Goal: Task Accomplishment & Management: Manage account settings

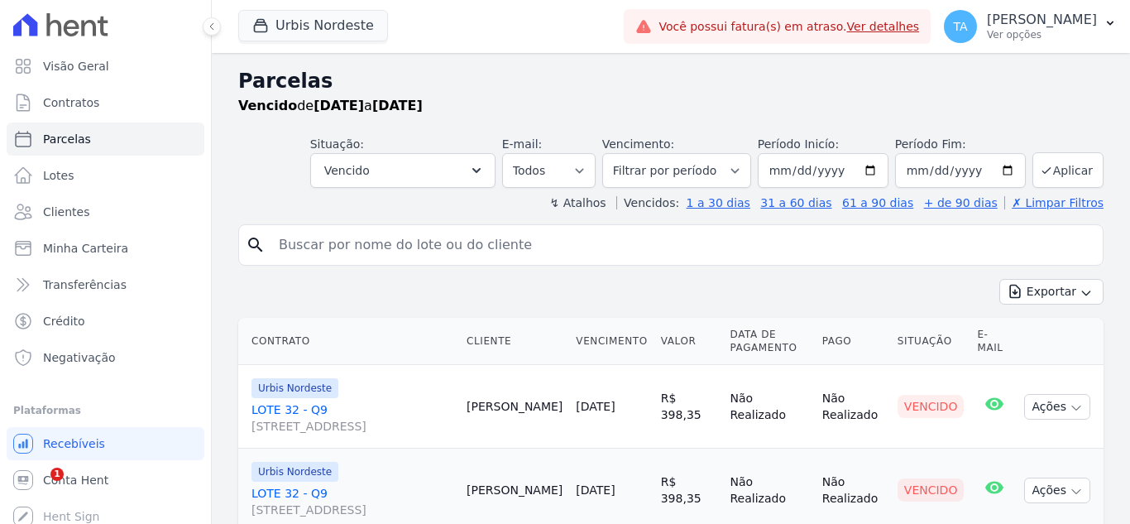
select select
click at [42, 217] on link "Clientes" at bounding box center [106, 211] width 198 height 33
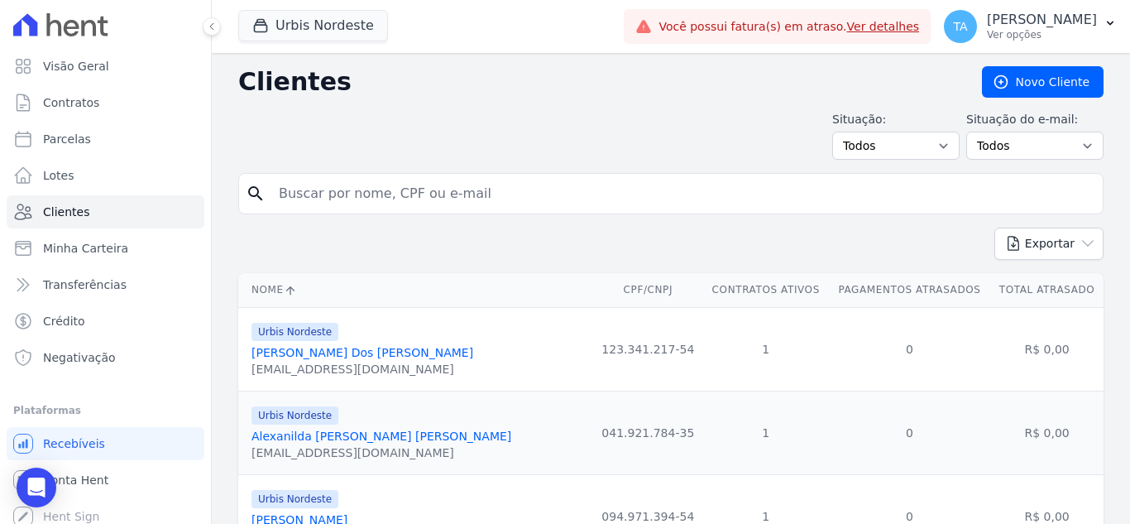
click at [298, 195] on input "search" at bounding box center [682, 193] width 827 height 33
type input "lidiana"
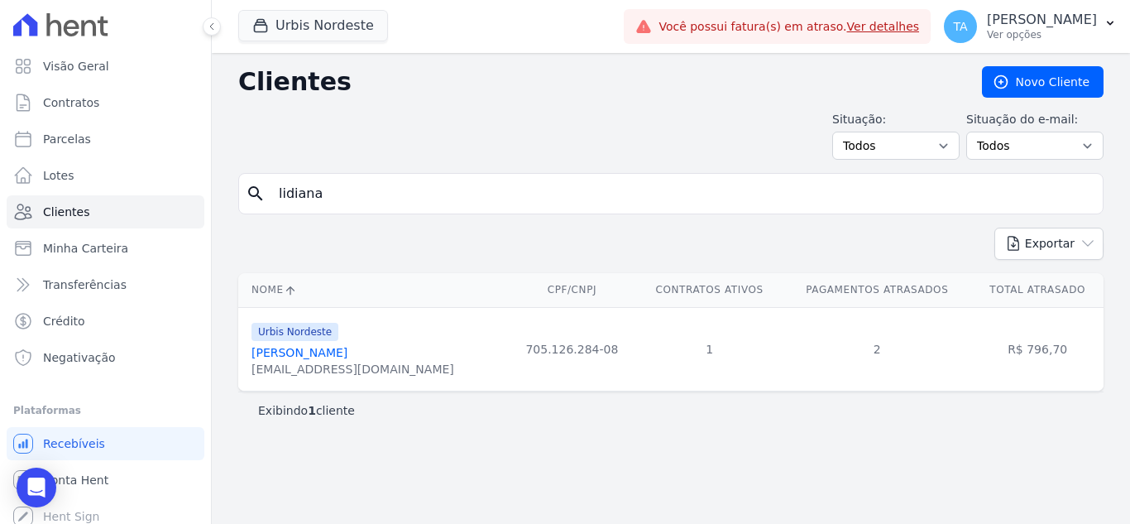
click at [347, 348] on link "[PERSON_NAME]" at bounding box center [299, 352] width 96 height 13
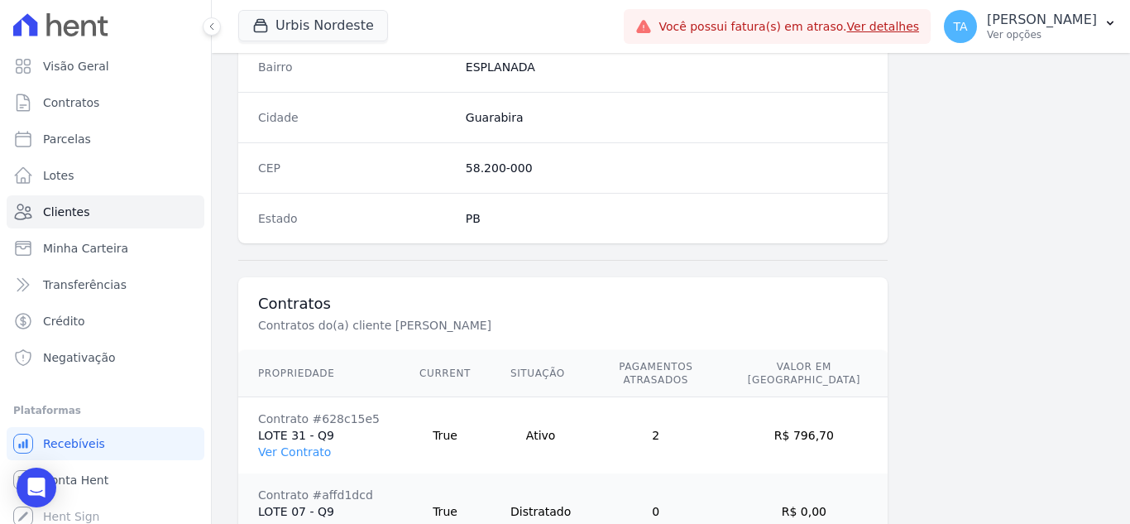
scroll to position [1100, 0]
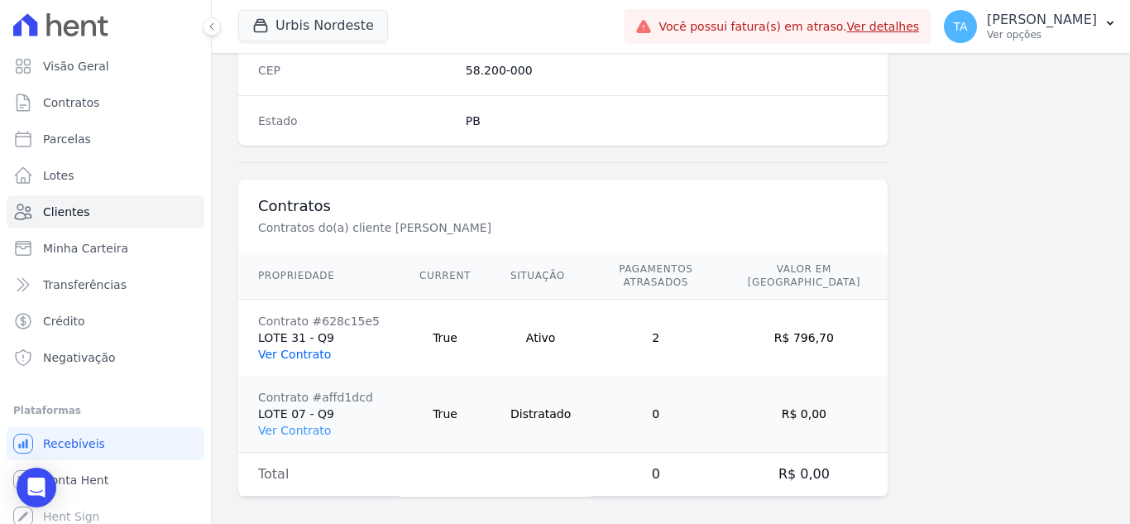
click at [317, 347] on link "Ver Contrato" at bounding box center [294, 353] width 73 height 13
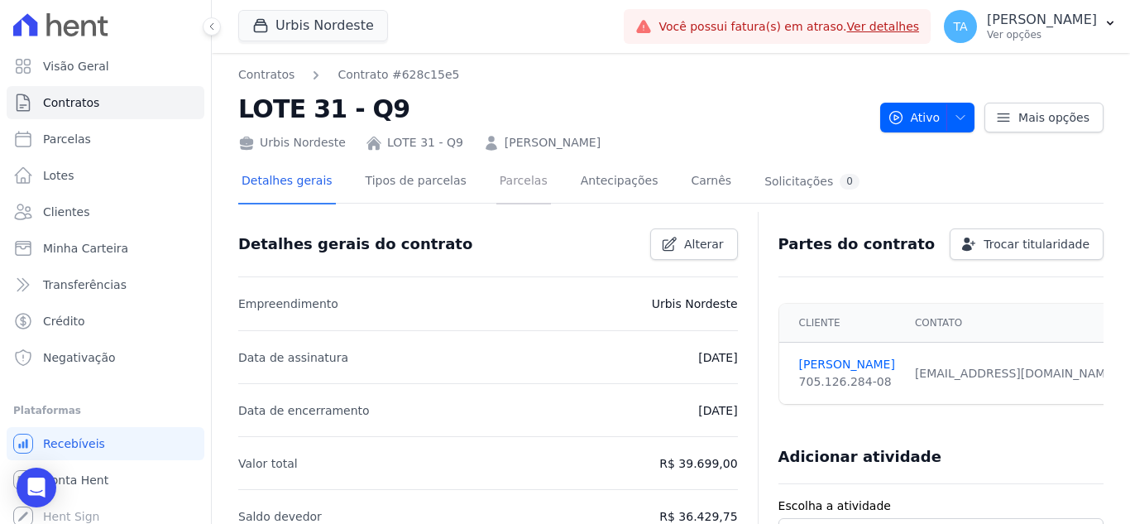
click at [496, 193] on link "Parcelas" at bounding box center [523, 182] width 55 height 44
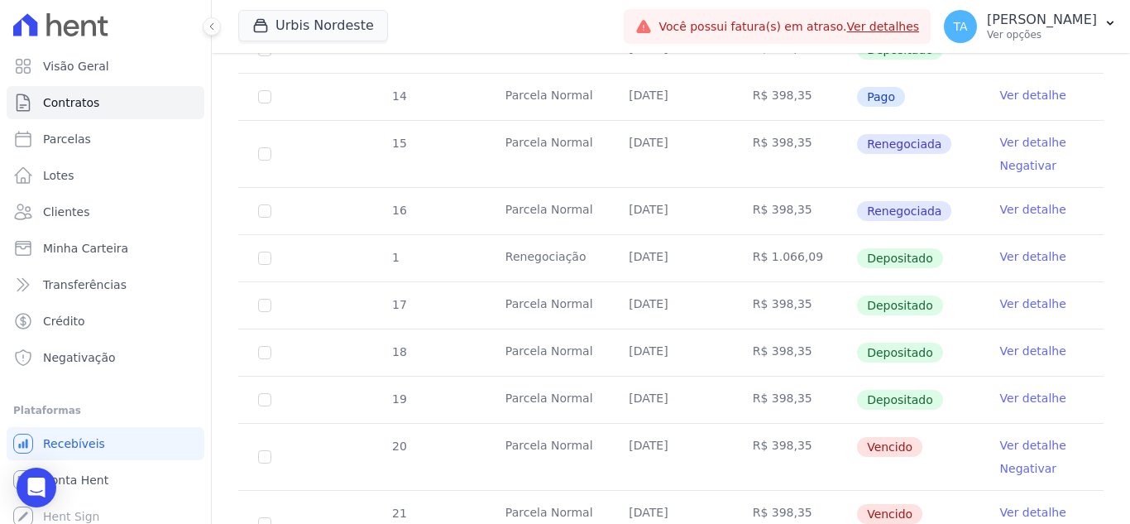
scroll to position [579, 0]
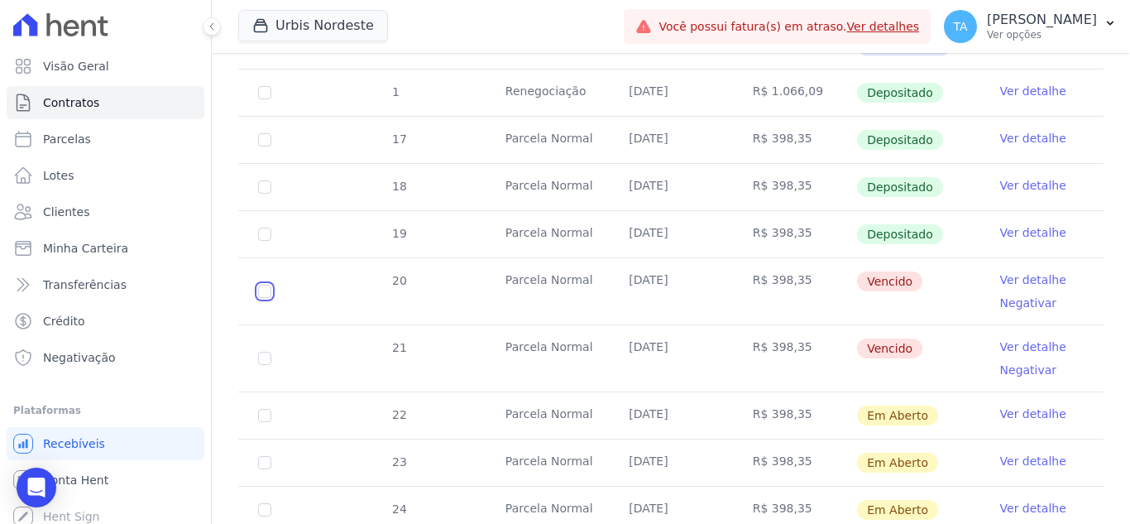
drag, startPoint x: 259, startPoint y: 280, endPoint x: 263, endPoint y: 341, distance: 61.4
click at [261, 285] on input "checkbox" at bounding box center [264, 291] width 13 height 13
checkbox input "true"
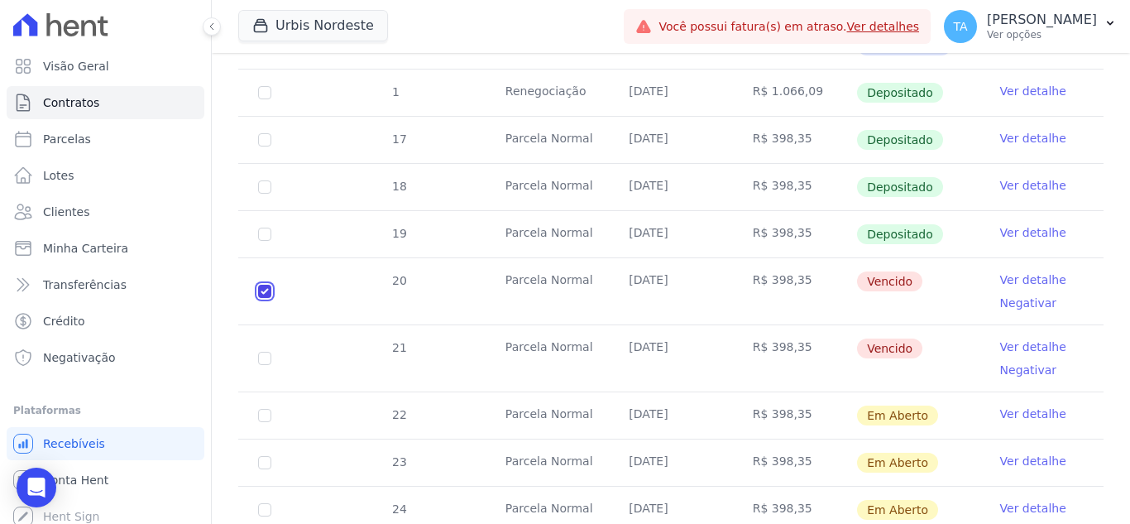
scroll to position [609, 0]
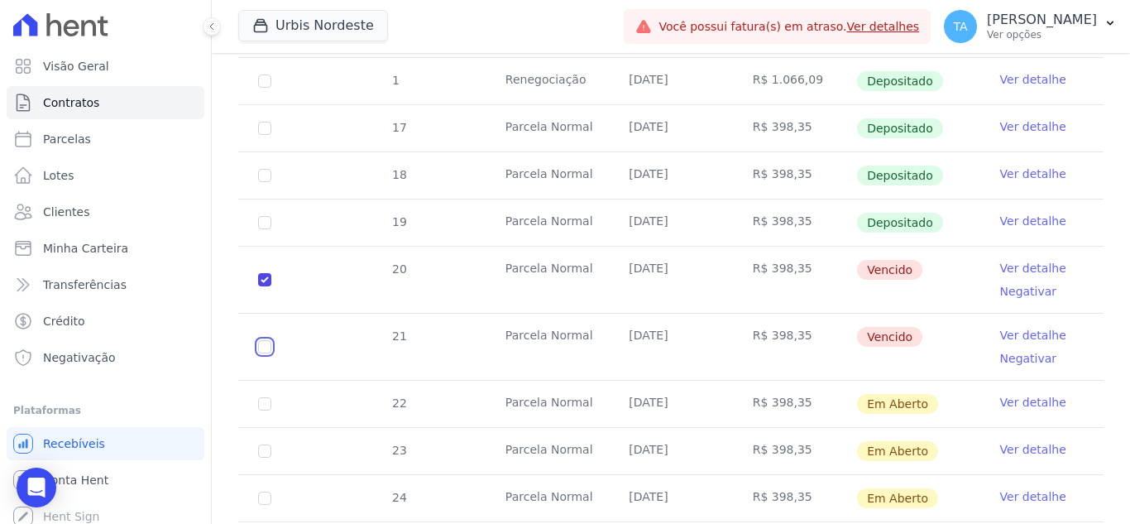
click at [263, 342] on input "checkbox" at bounding box center [264, 346] width 13 height 13
checkbox input "true"
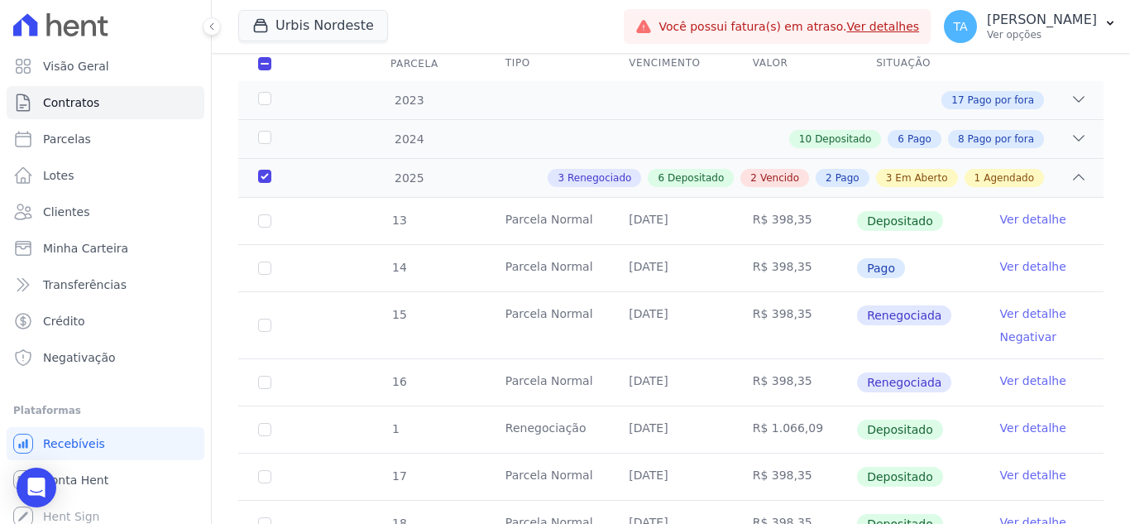
scroll to position [113, 0]
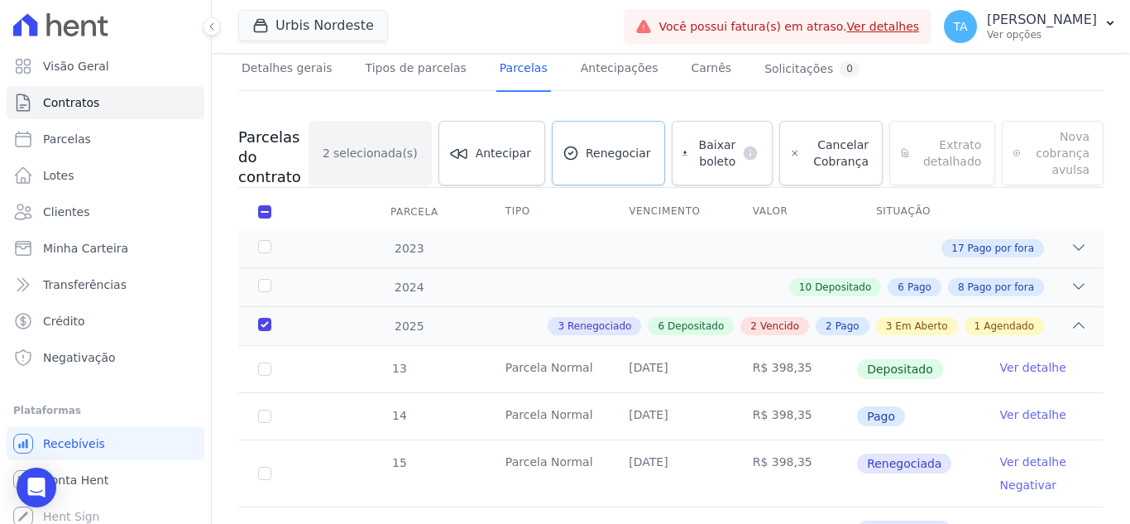
click at [628, 149] on span "Renegociar" at bounding box center [618, 153] width 65 height 17
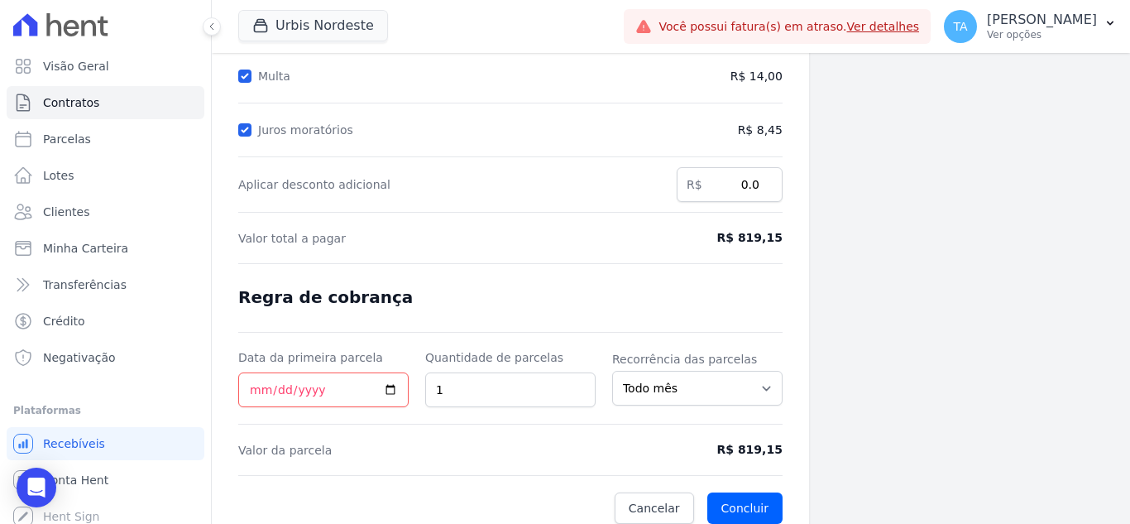
scroll to position [305, 0]
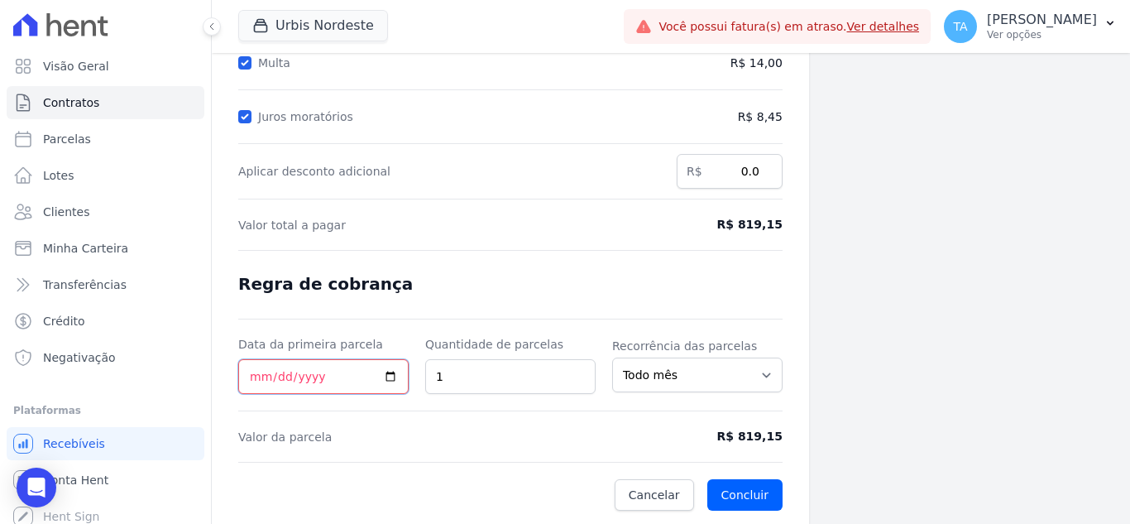
click at [258, 374] on input "Data da primeira parcela" at bounding box center [323, 376] width 170 height 35
type input "[DATE]"
click at [481, 234] on form "Cálculo da renegociação Quantidade de parcelas 2 Valor total da(s) parcela(s) e…" at bounding box center [510, 175] width 544 height 669
click at [735, 490] on button "Concluir" at bounding box center [744, 494] width 75 height 31
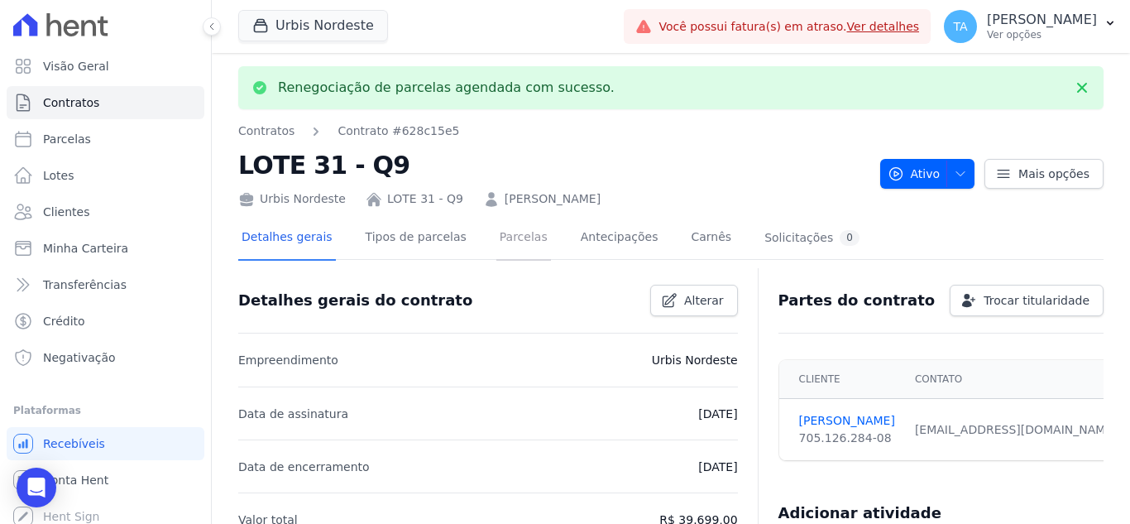
click at [496, 247] on link "Parcelas" at bounding box center [523, 239] width 55 height 44
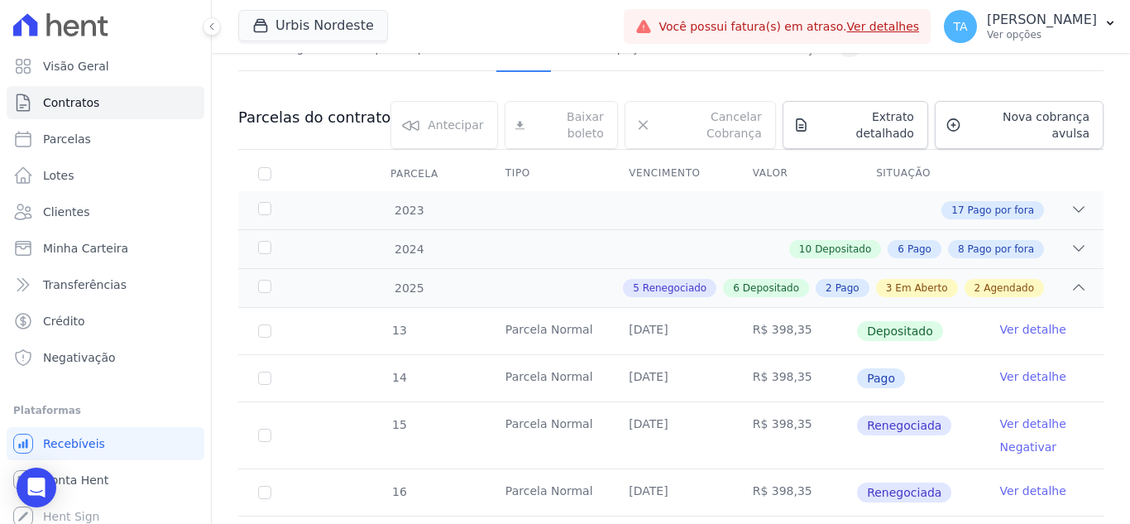
scroll to position [414, 0]
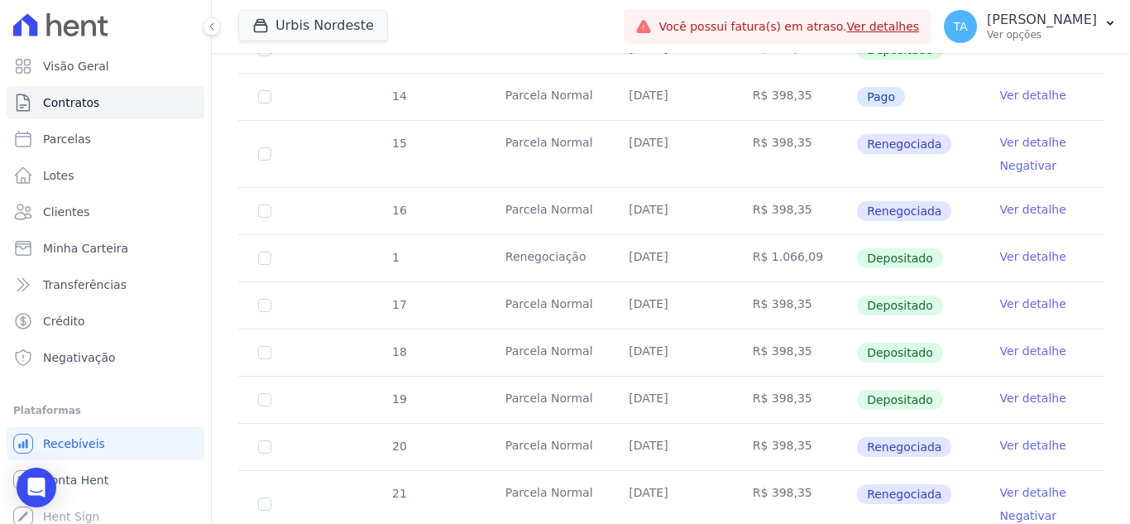
drag, startPoint x: 917, startPoint y: 324, endPoint x: 776, endPoint y: 383, distance: 153.2
click at [776, 383] on td "R$ 398,35" at bounding box center [794, 399] width 123 height 46
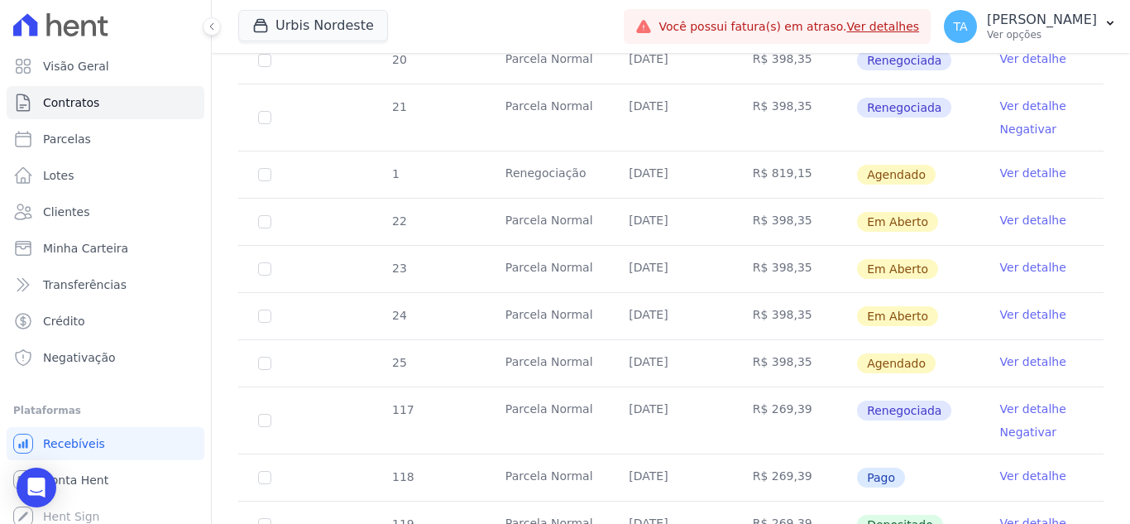
scroll to position [827, 0]
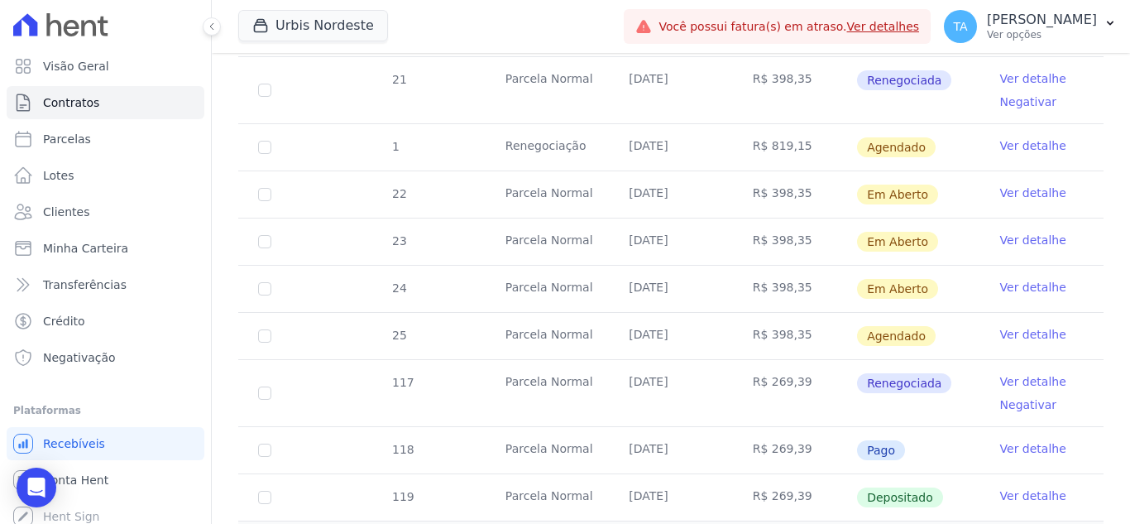
click at [1025, 137] on link "Ver detalhe" at bounding box center [1033, 145] width 66 height 17
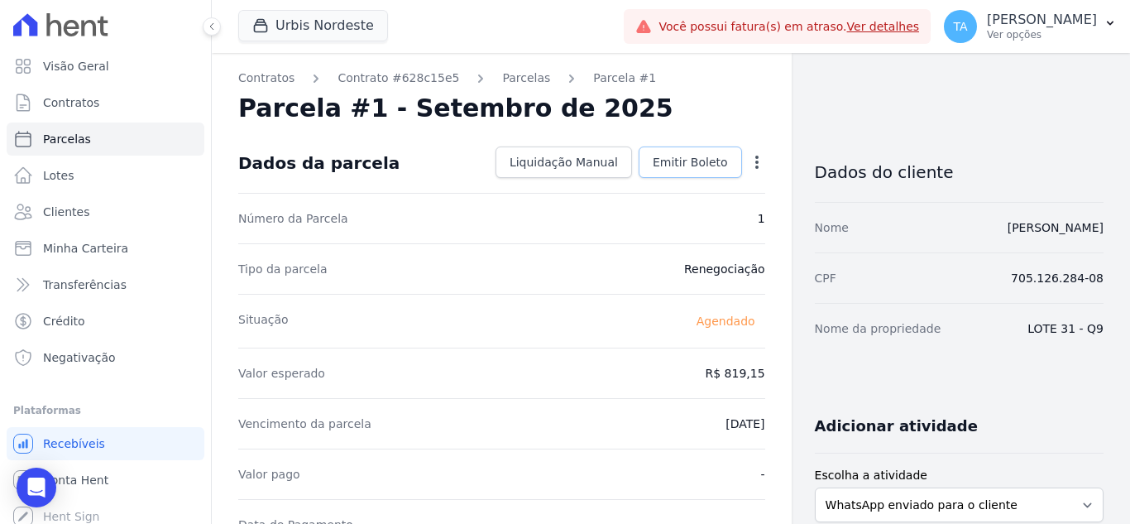
click at [696, 171] on link "Emitir Boleto" at bounding box center [690, 161] width 103 height 31
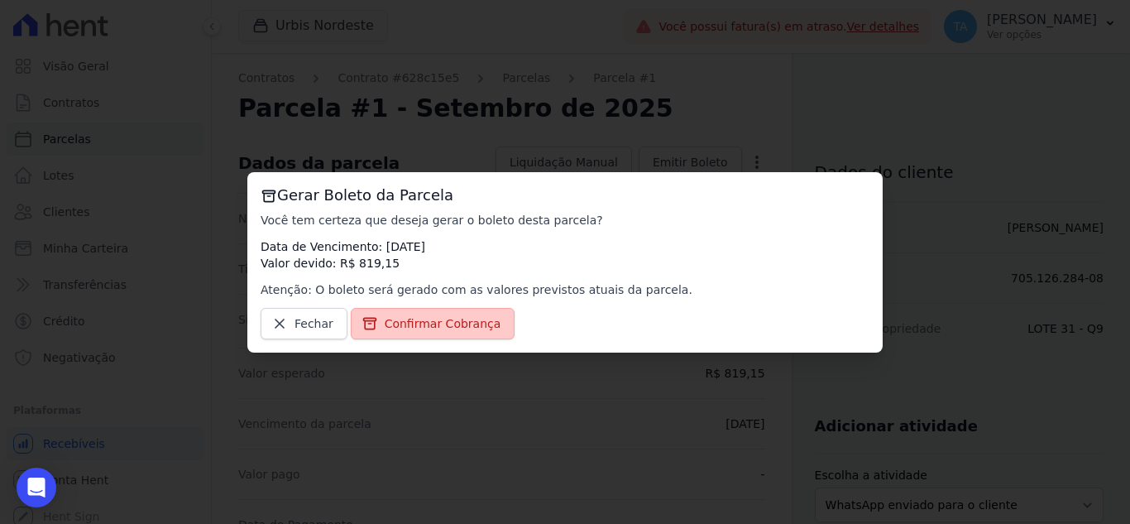
click at [443, 326] on span "Confirmar Cobrança" at bounding box center [443, 323] width 117 height 17
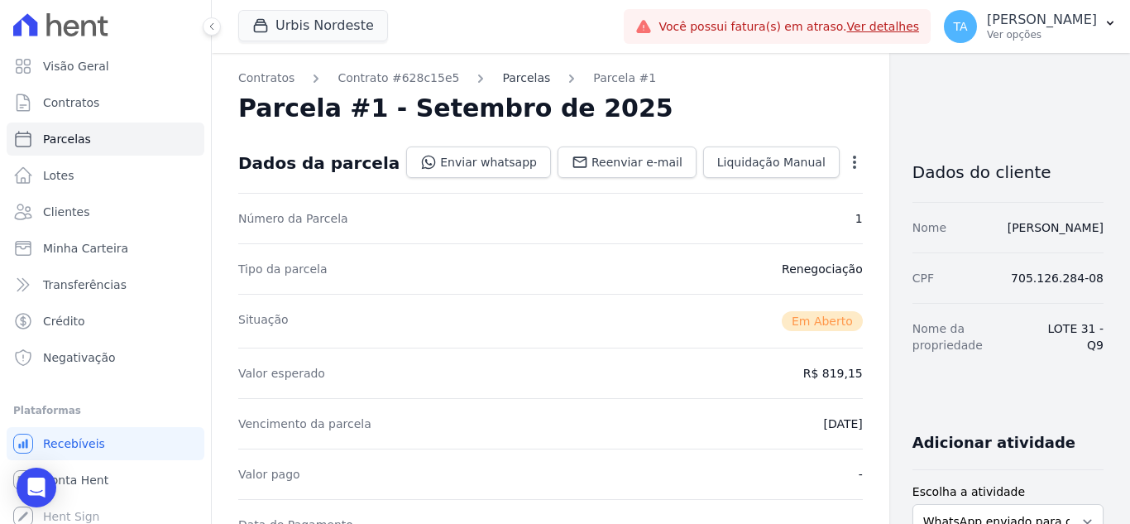
click at [502, 79] on link "Parcelas" at bounding box center [526, 77] width 48 height 17
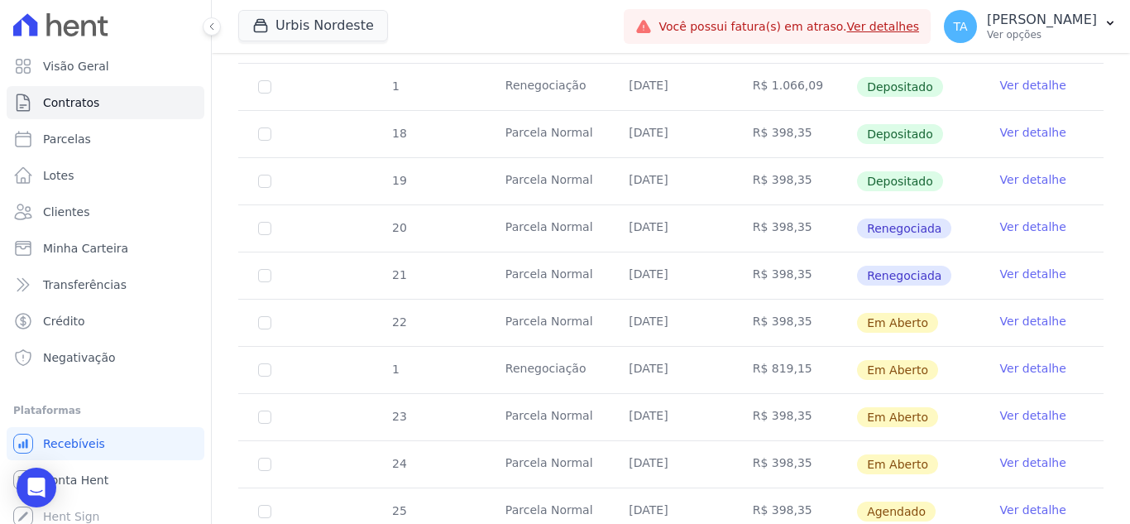
scroll to position [662, 0]
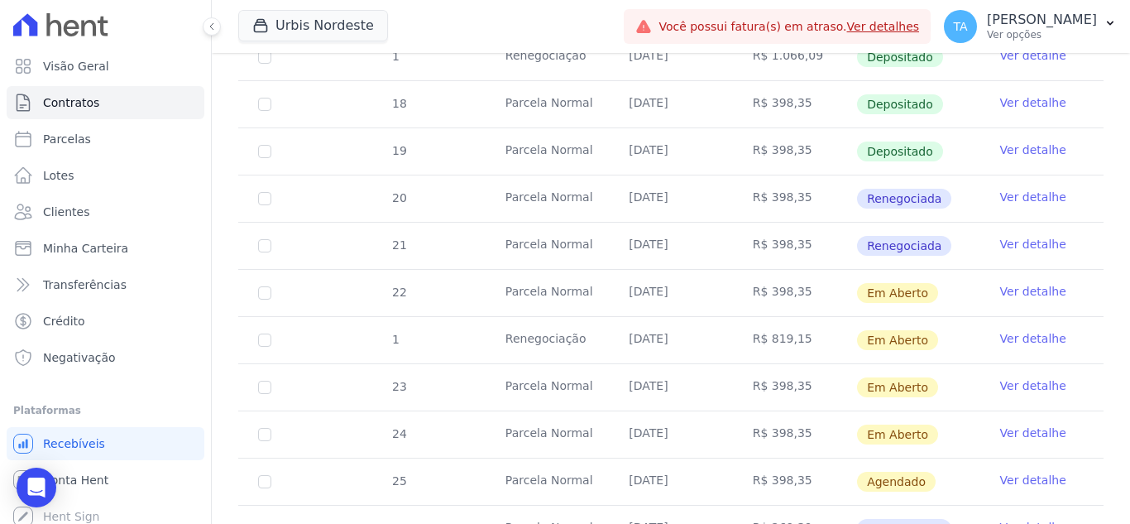
click at [253, 325] on td "1" at bounding box center [264, 340] width 53 height 46
click at [262, 333] on input "checkbox" at bounding box center [264, 339] width 13 height 13
checkbox input "true"
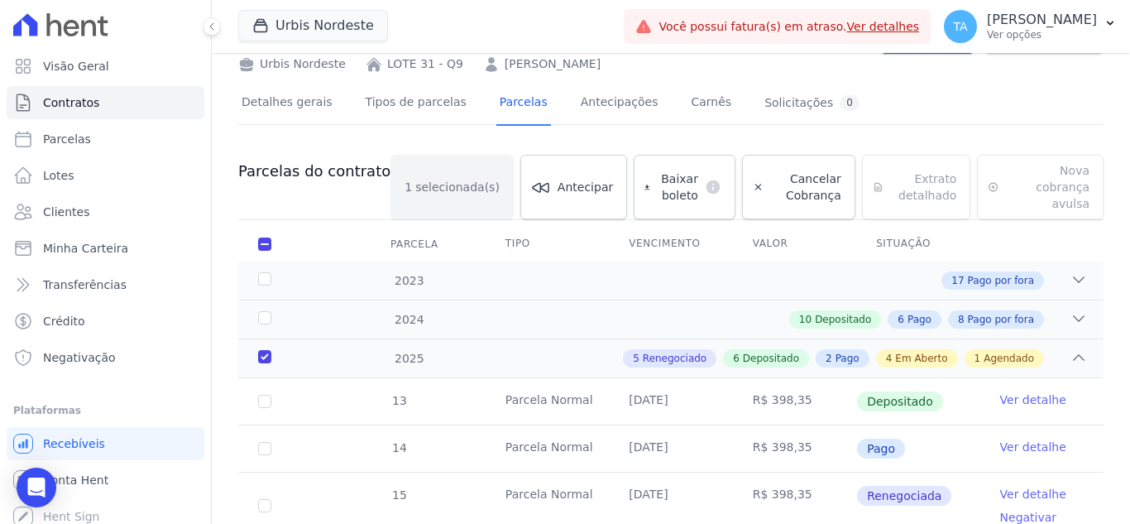
scroll to position [0, 0]
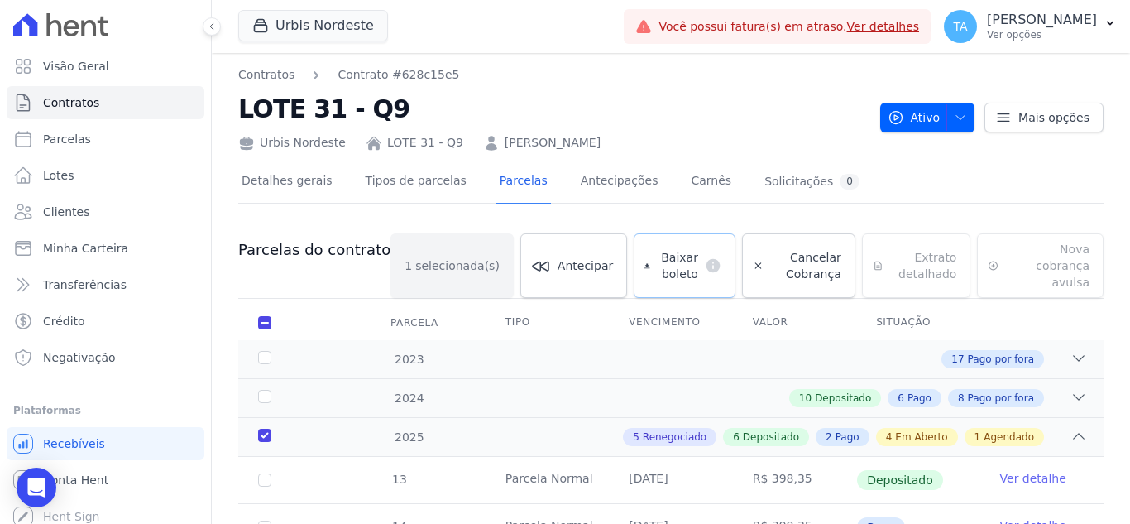
click at [657, 254] on span "Baixar boleto" at bounding box center [677, 265] width 41 height 33
